Goal: Use online tool/utility: Utilize a website feature to perform a specific function

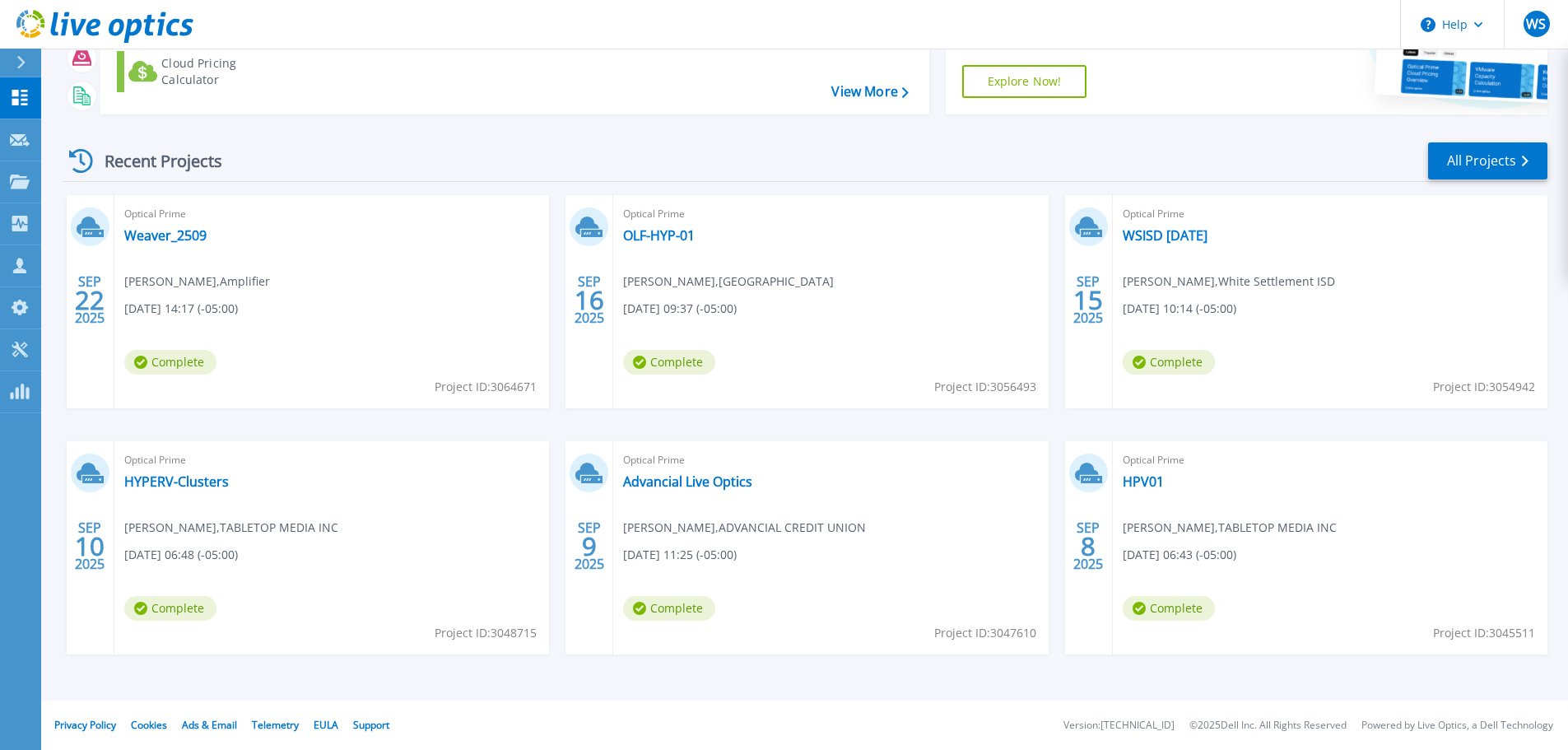
scroll to position [79, 0]
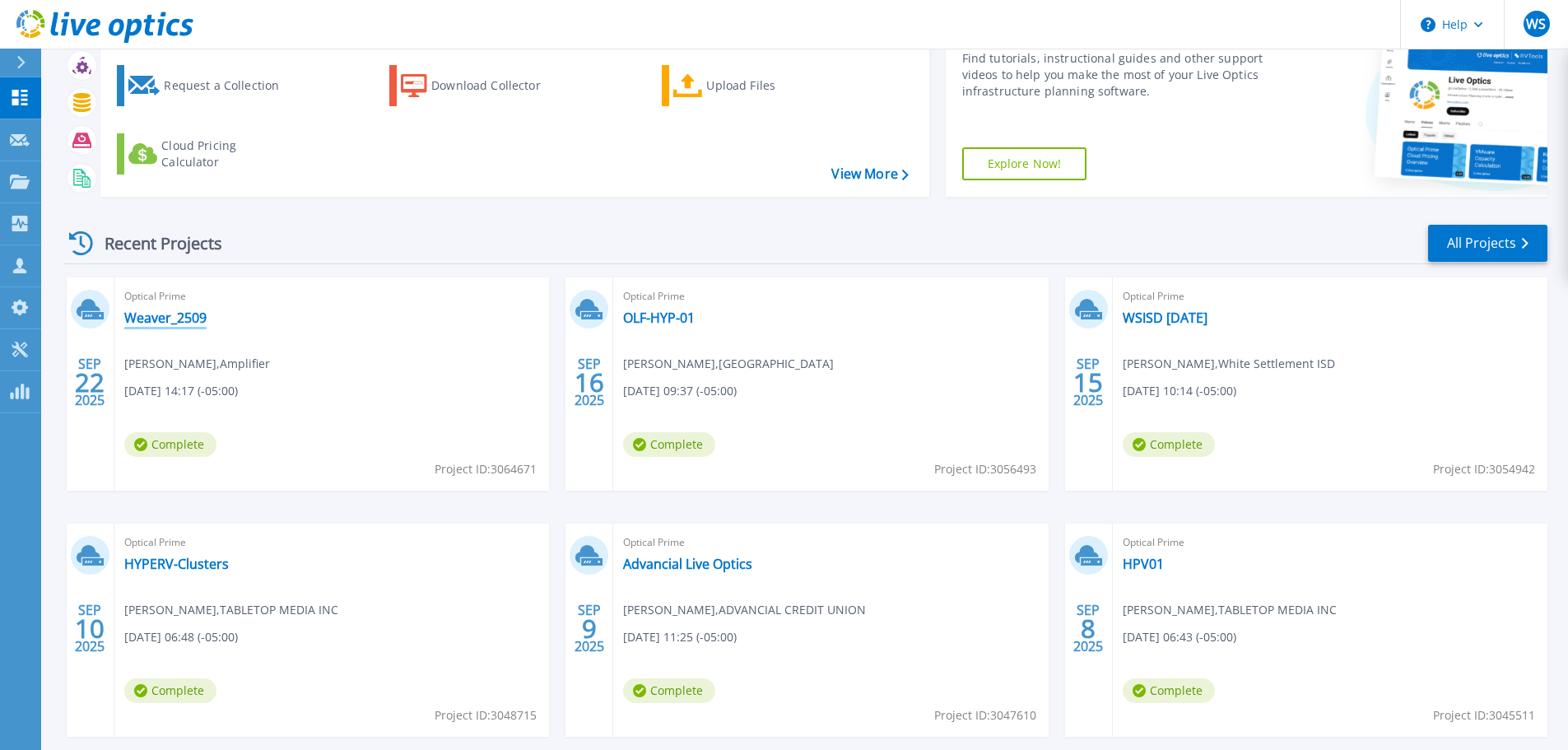
click at [150, 320] on link "Weaver_2509" at bounding box center [165, 317] width 82 height 16
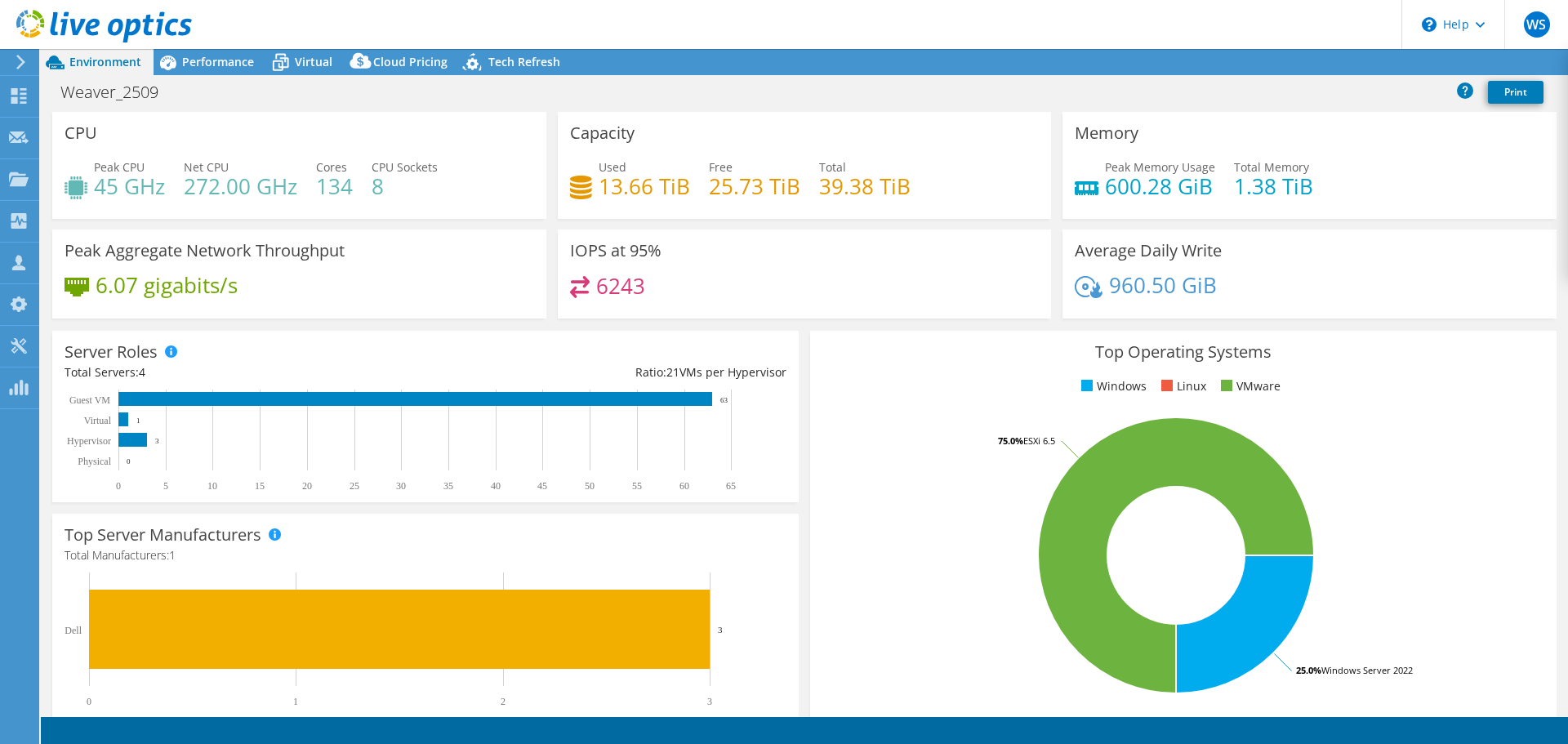
select select "USEast"
select select "USD"
radio input "true"
radio input "false"
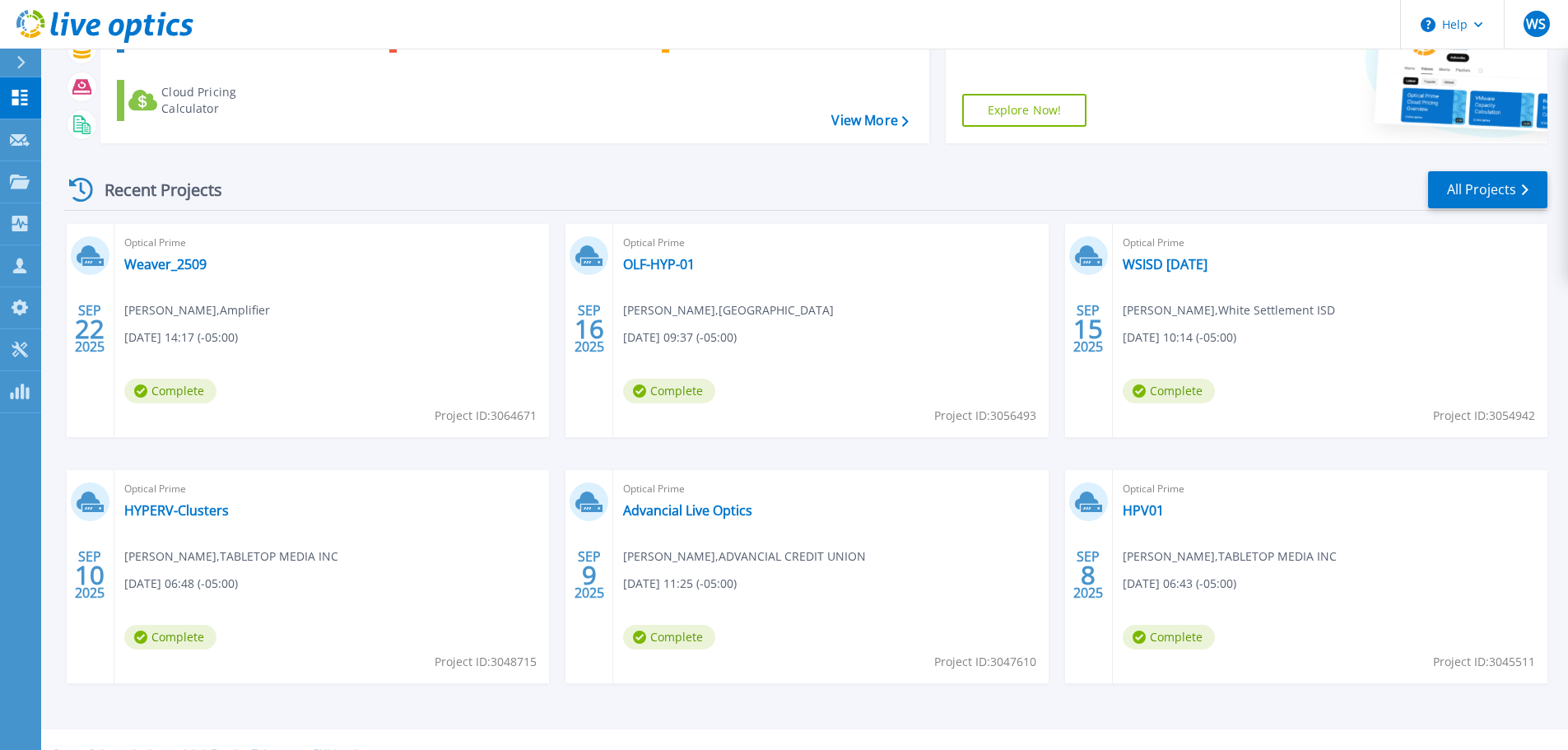
scroll to position [162, 0]
